Goal: Task Accomplishment & Management: Use online tool/utility

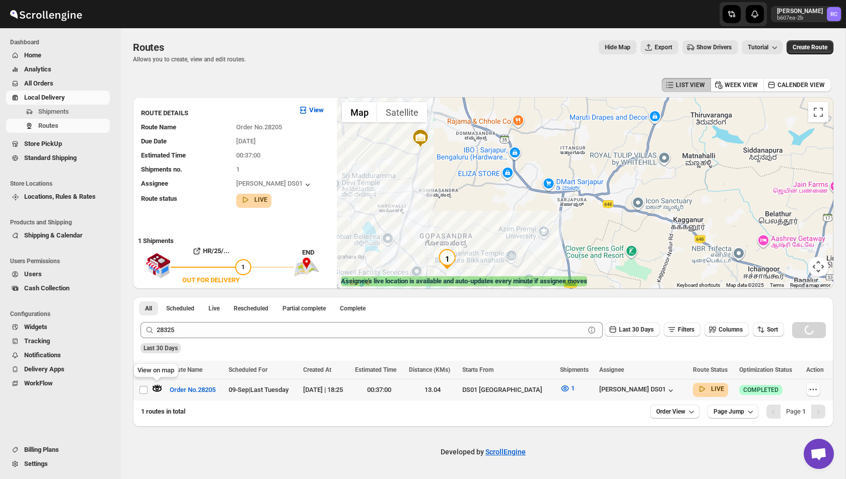
click at [158, 386] on icon "button" at bounding box center [157, 389] width 10 height 10
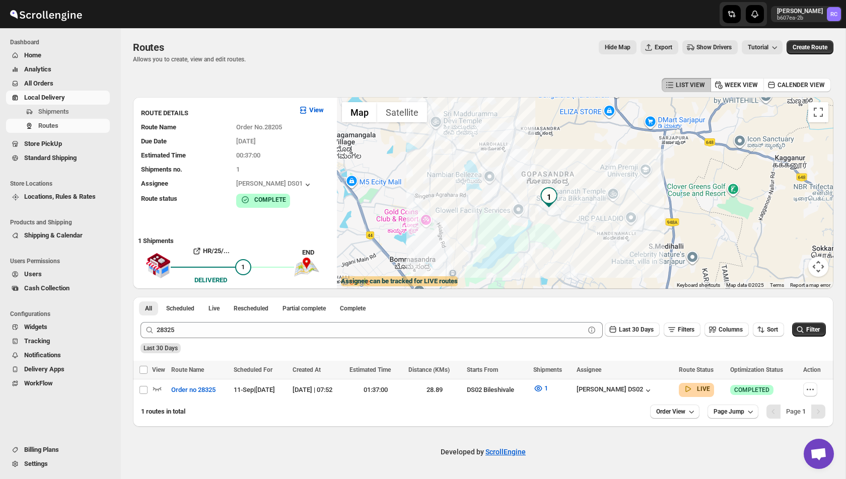
drag, startPoint x: 552, startPoint y: 162, endPoint x: 490, endPoint y: 116, distance: 77.4
click at [490, 116] on div at bounding box center [585, 193] width 496 height 192
click at [162, 390] on icon "button" at bounding box center [157, 389] width 10 height 10
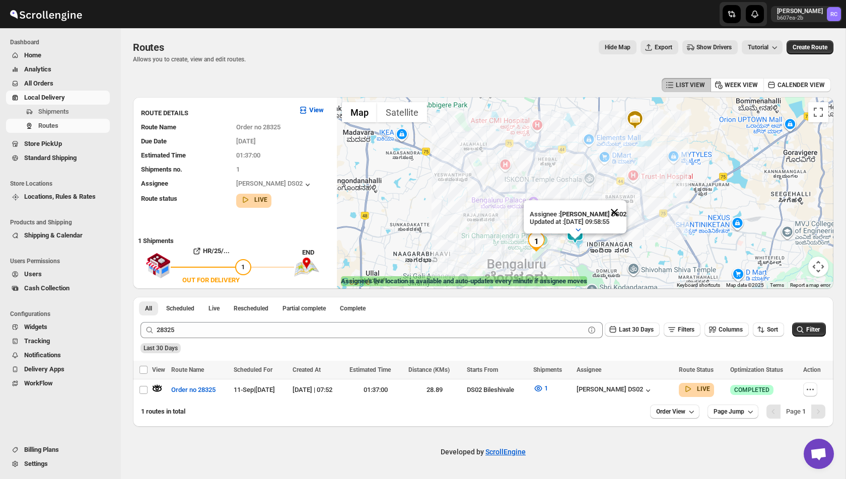
click at [620, 211] on button "Close" at bounding box center [614, 212] width 24 height 24
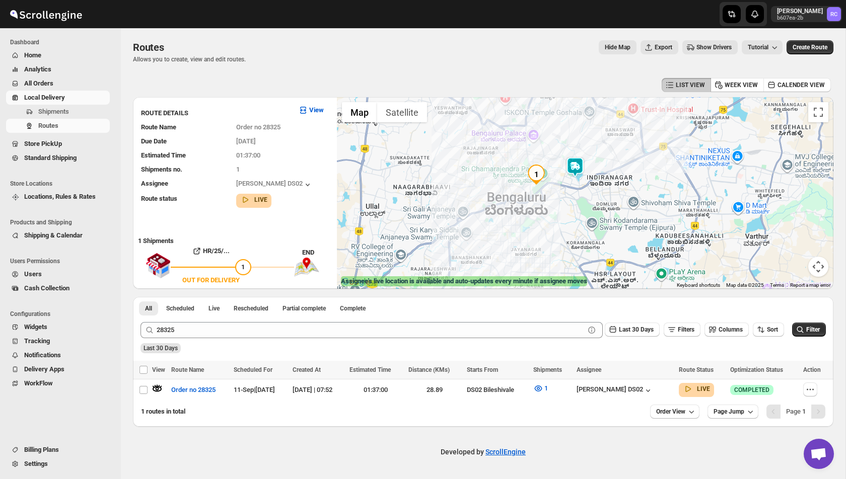
drag, startPoint x: 532, startPoint y: 237, endPoint x: 532, endPoint y: 169, distance: 68.0
click at [532, 169] on img "1" at bounding box center [536, 175] width 20 height 20
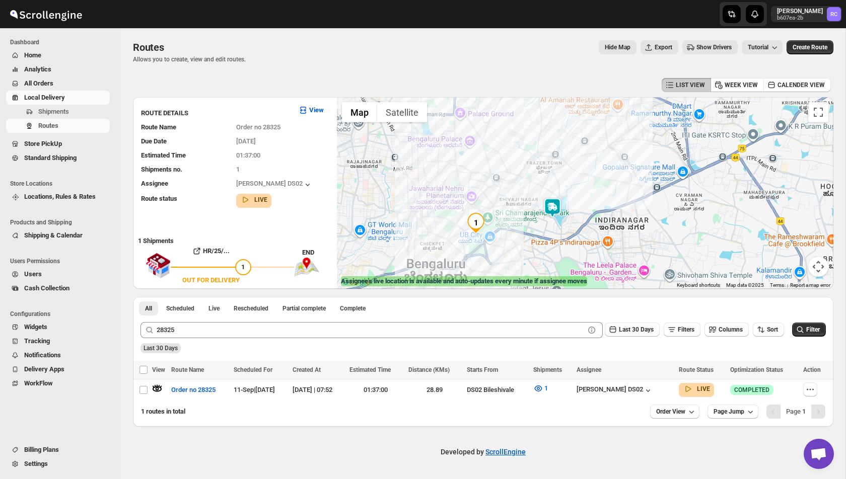
drag, startPoint x: 575, startPoint y: 146, endPoint x: 519, endPoint y: 208, distance: 84.1
click at [519, 208] on div at bounding box center [585, 193] width 496 height 192
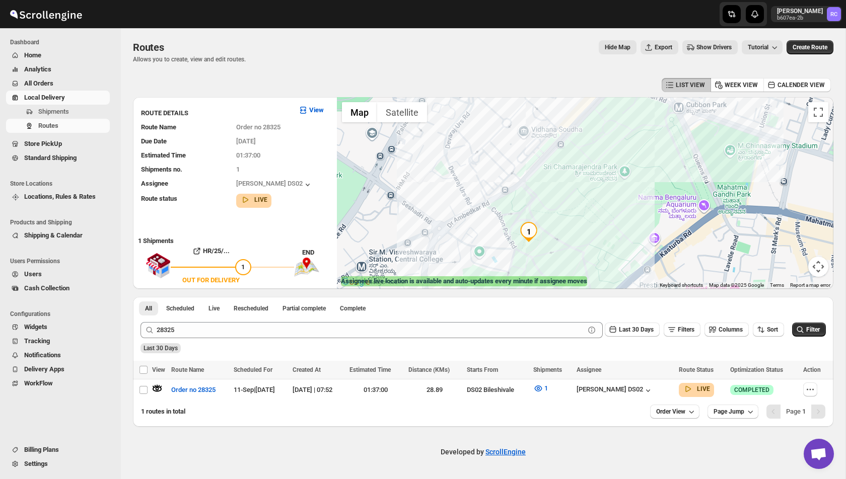
click at [528, 231] on img "1" at bounding box center [529, 232] width 20 height 20
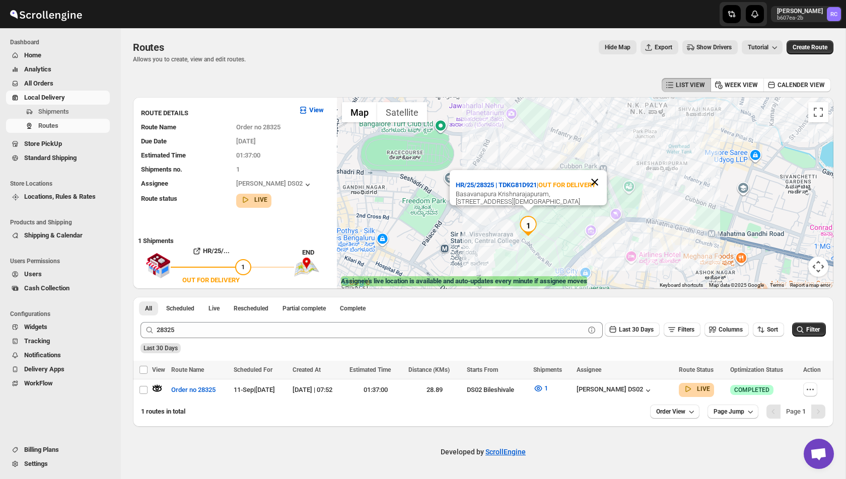
click at [594, 178] on button "Close" at bounding box center [595, 182] width 24 height 24
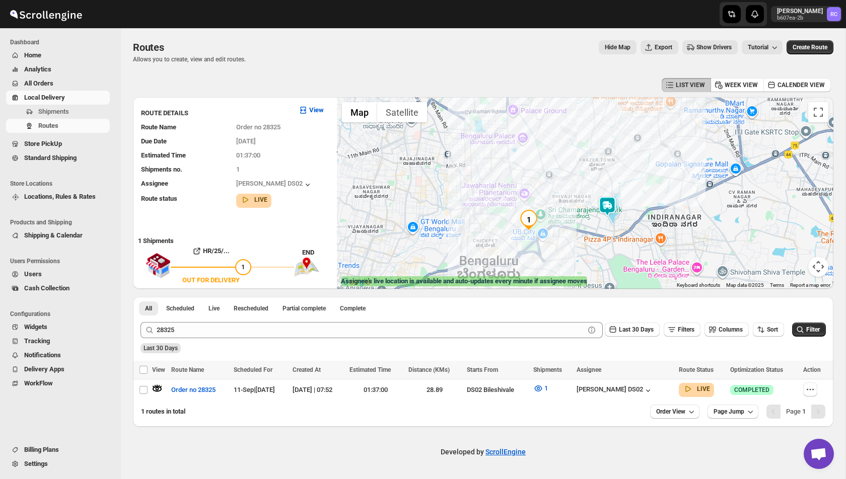
drag, startPoint x: 653, startPoint y: 148, endPoint x: 594, endPoint y: 180, distance: 66.9
click at [594, 180] on div at bounding box center [585, 193] width 496 height 192
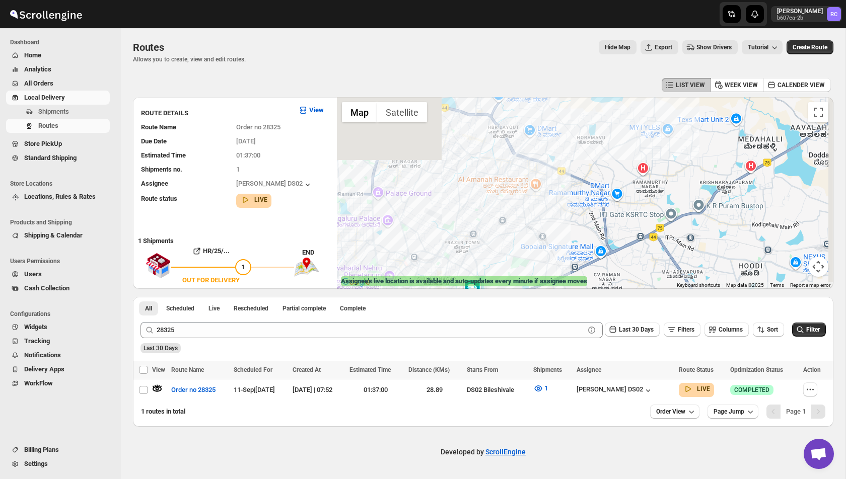
drag, startPoint x: 664, startPoint y: 170, endPoint x: 546, endPoint y: 244, distance: 139.6
click at [546, 244] on div at bounding box center [585, 193] width 496 height 192
